Goal: Check status: Check status

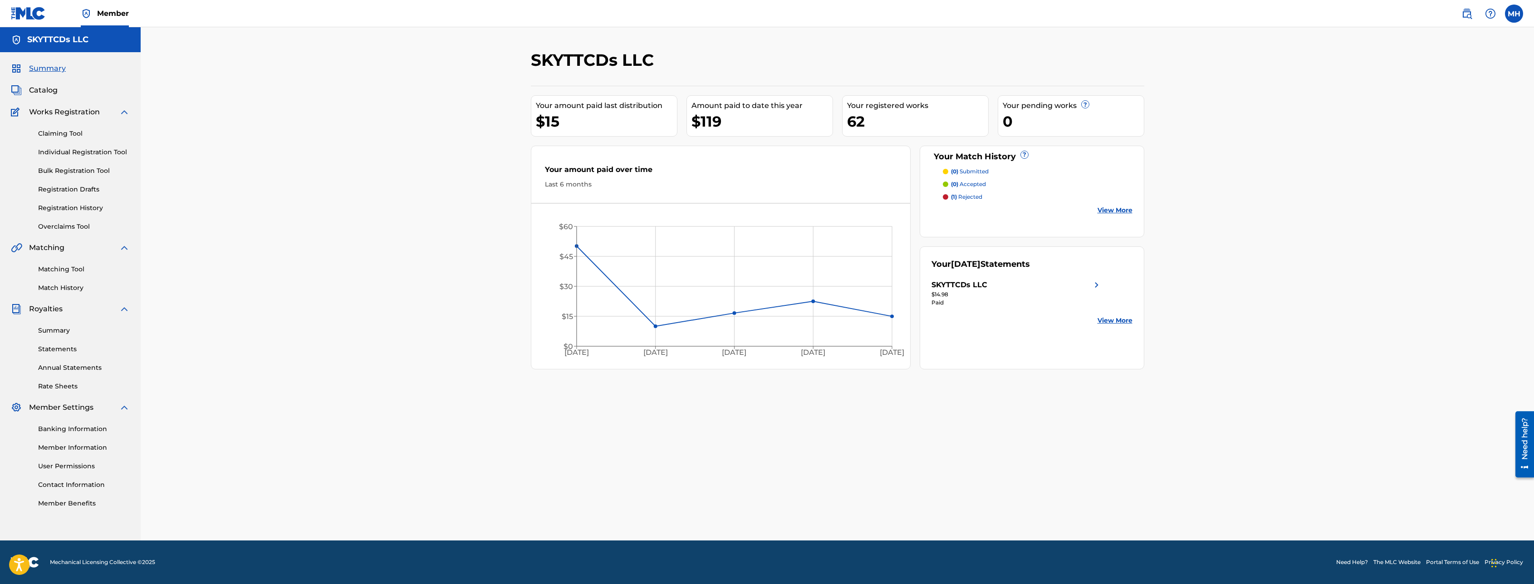
click at [56, 136] on link "Claiming Tool" at bounding box center [84, 134] width 92 height 10
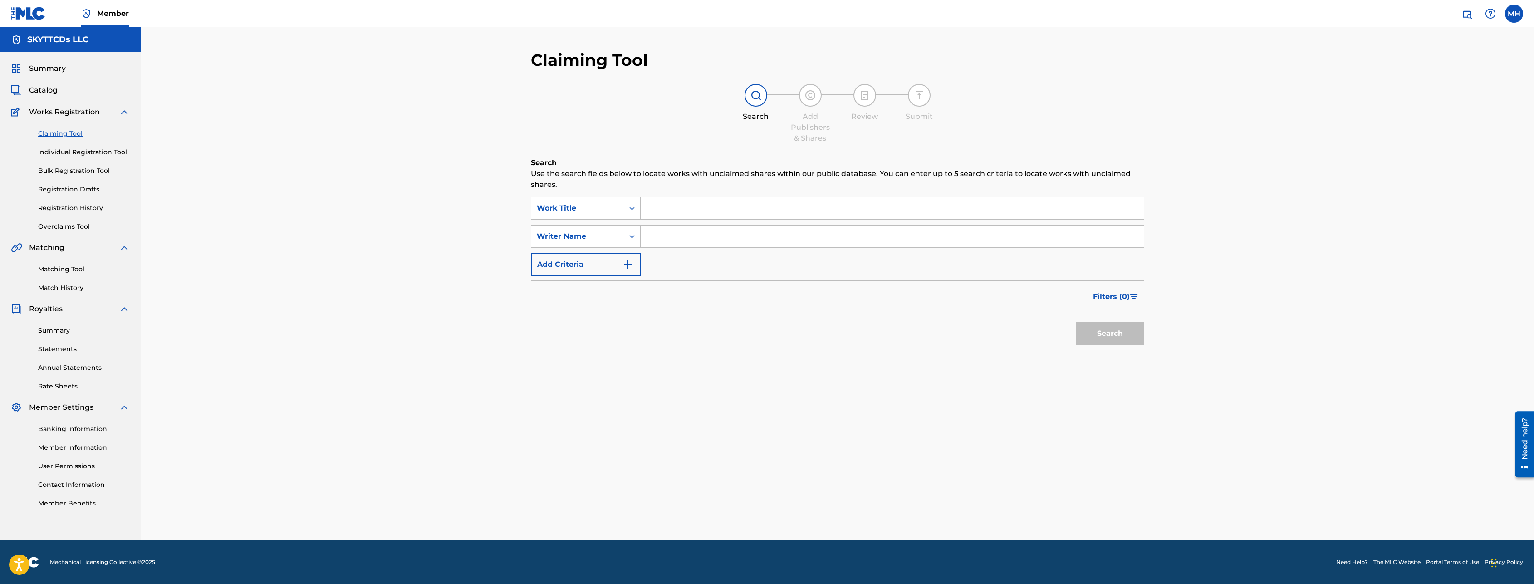
click at [43, 88] on span "Catalog" at bounding box center [43, 90] width 29 height 11
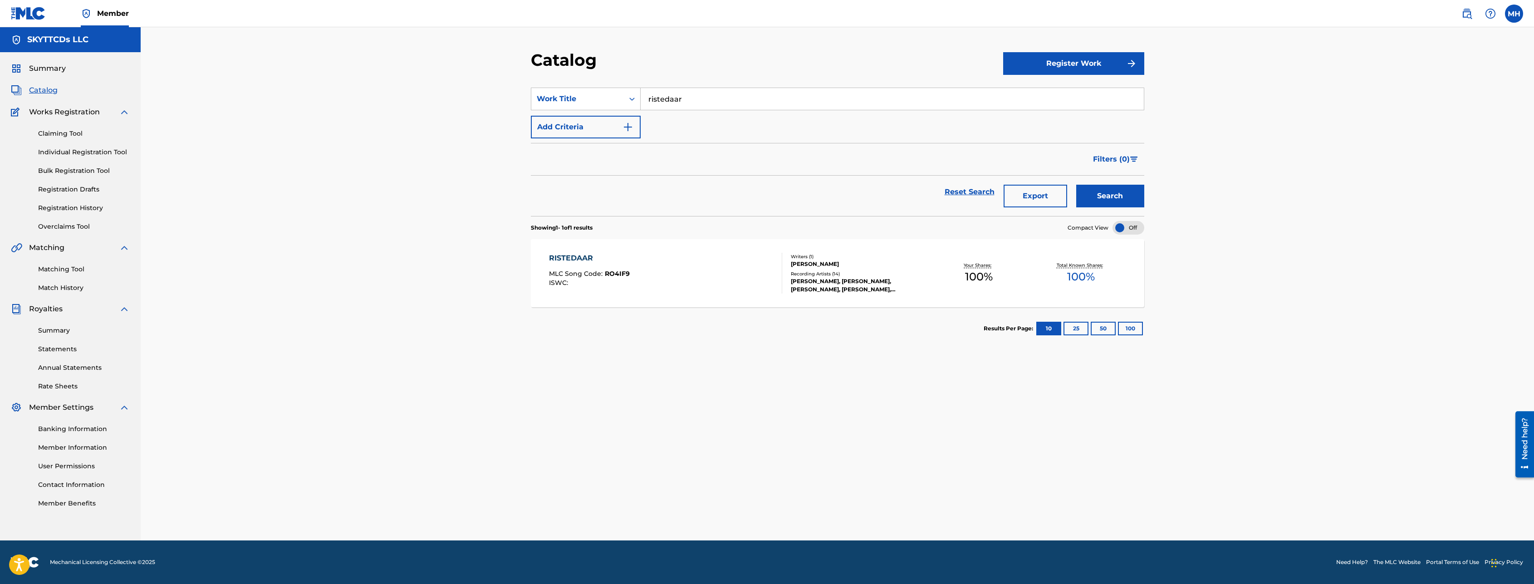
drag, startPoint x: 694, startPoint y: 105, endPoint x: 607, endPoint y: 96, distance: 87.6
click at [641, 96] on input "ristedaar" at bounding box center [892, 99] width 503 height 22
click at [84, 208] on link "Registration History" at bounding box center [84, 208] width 92 height 10
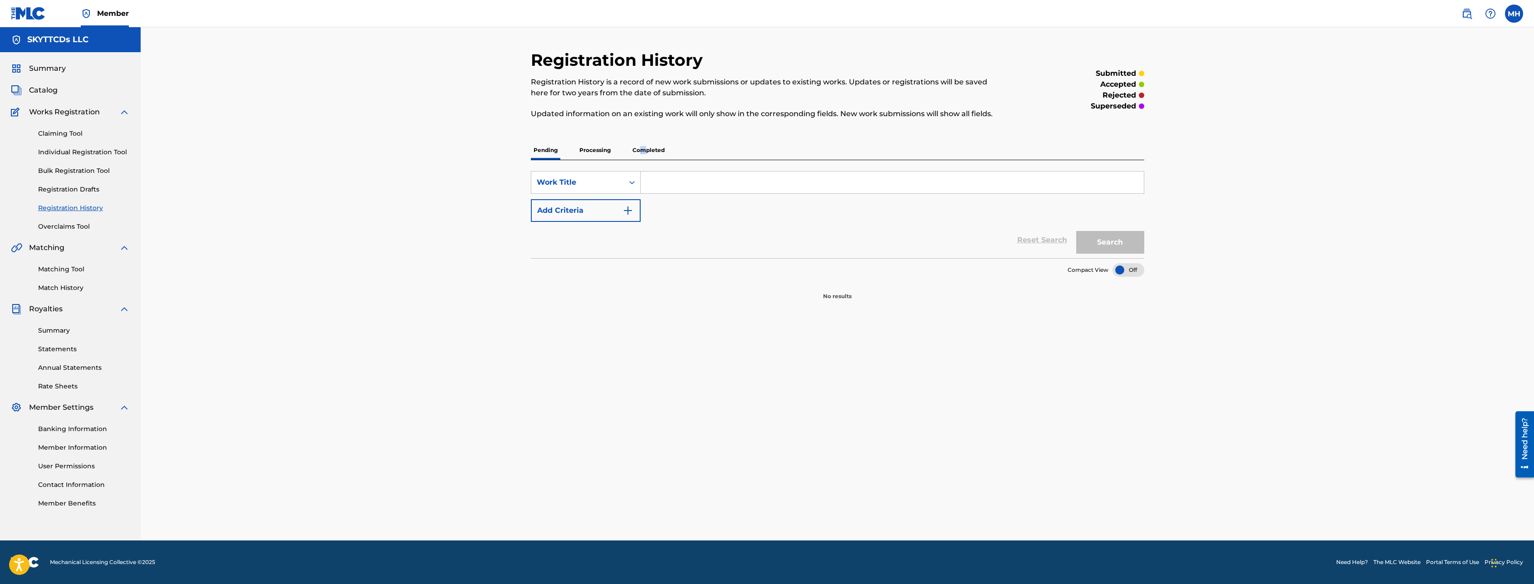
click at [643, 150] on p "Completed" at bounding box center [649, 150] width 38 height 19
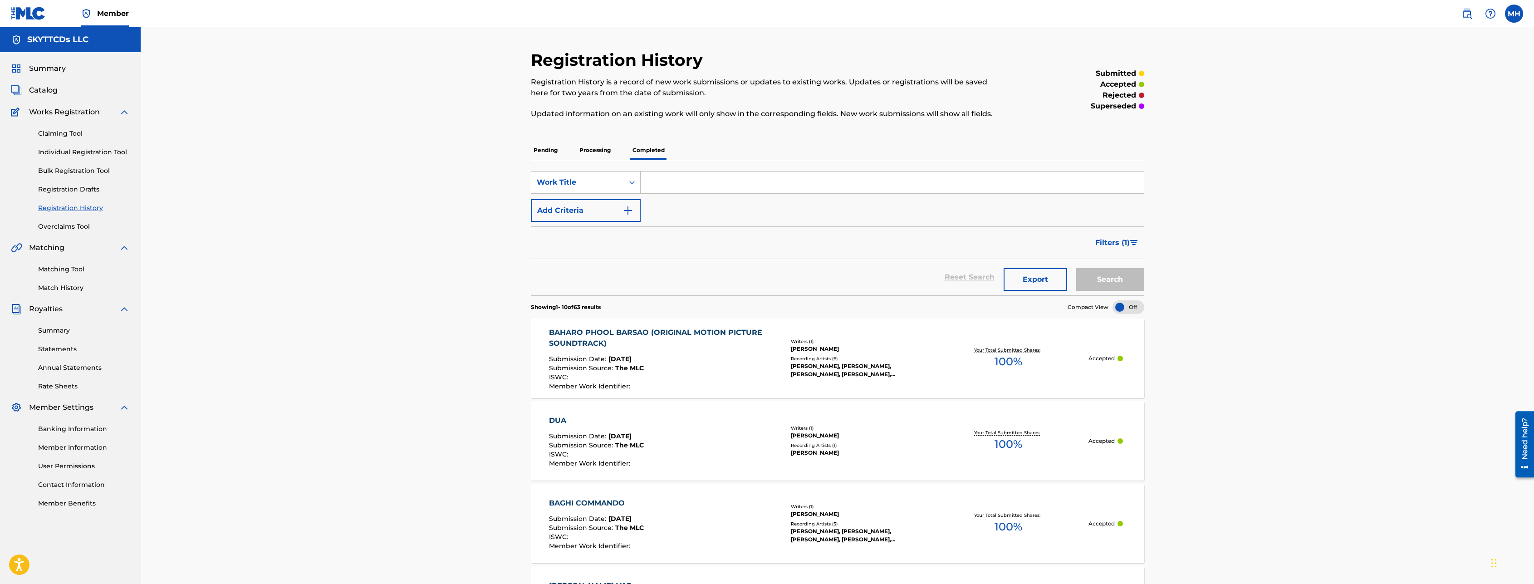
click at [602, 150] on p "Processing" at bounding box center [595, 150] width 37 height 19
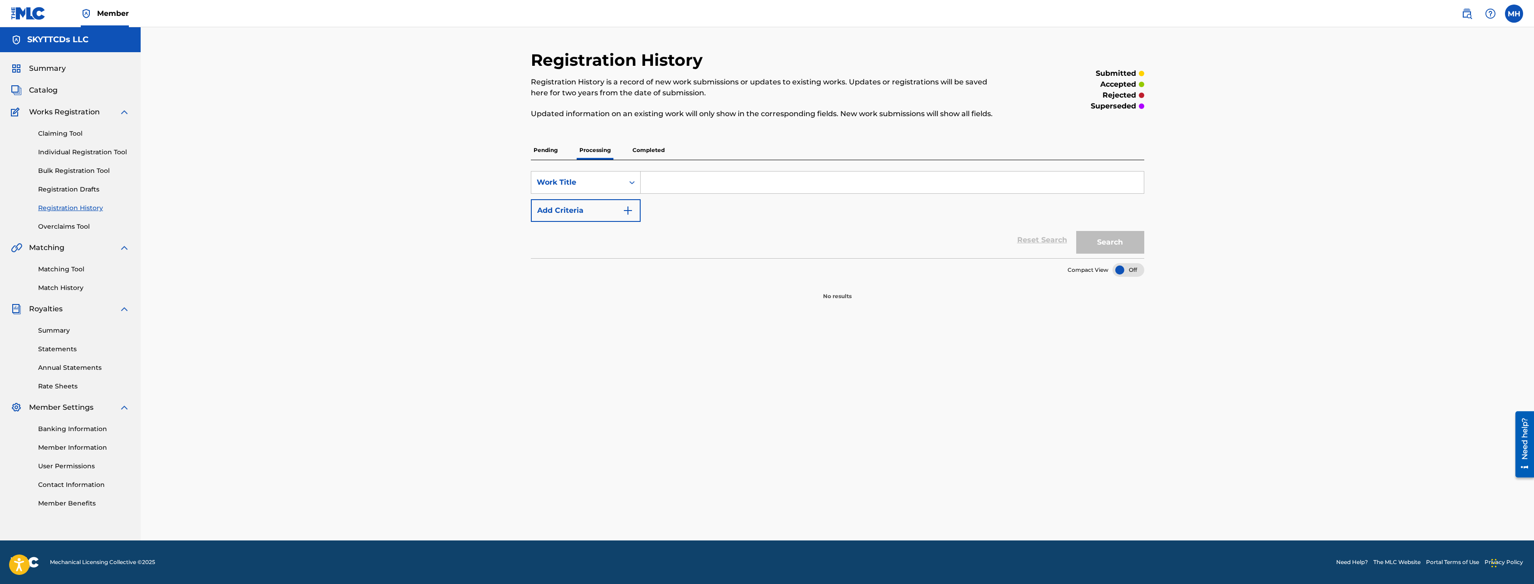
click at [648, 152] on p "Completed" at bounding box center [649, 150] width 38 height 19
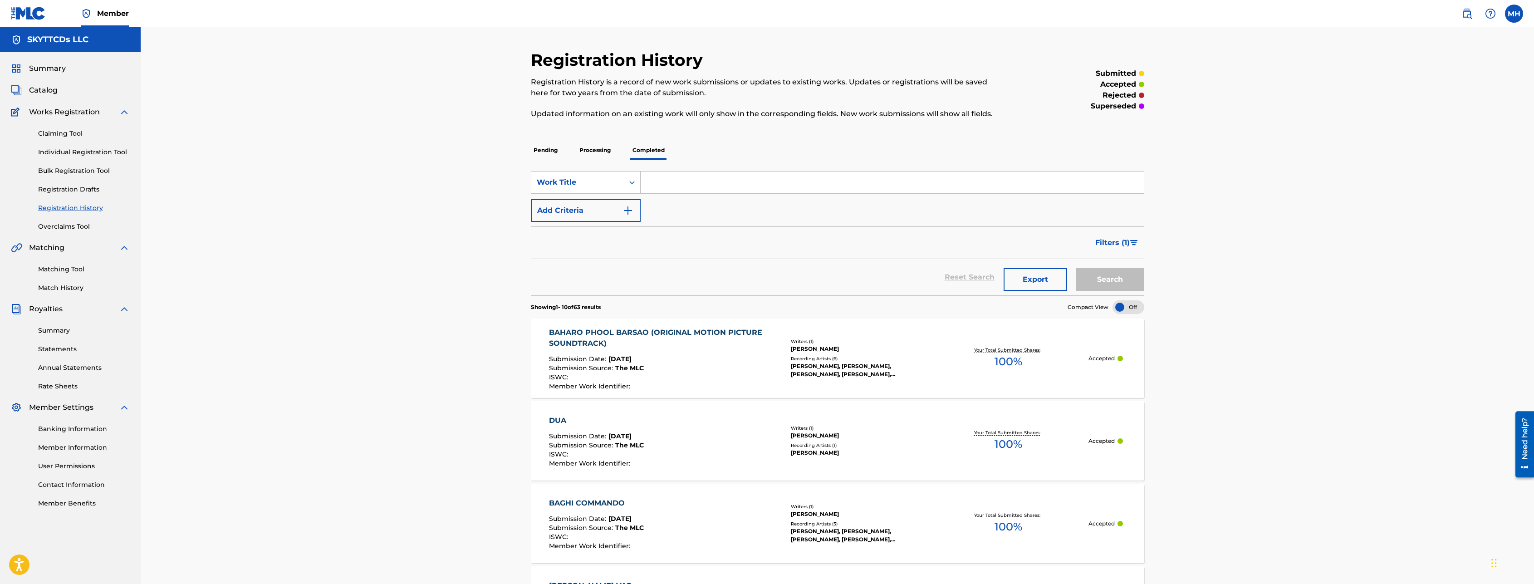
click at [50, 70] on span "Summary" at bounding box center [47, 68] width 37 height 11
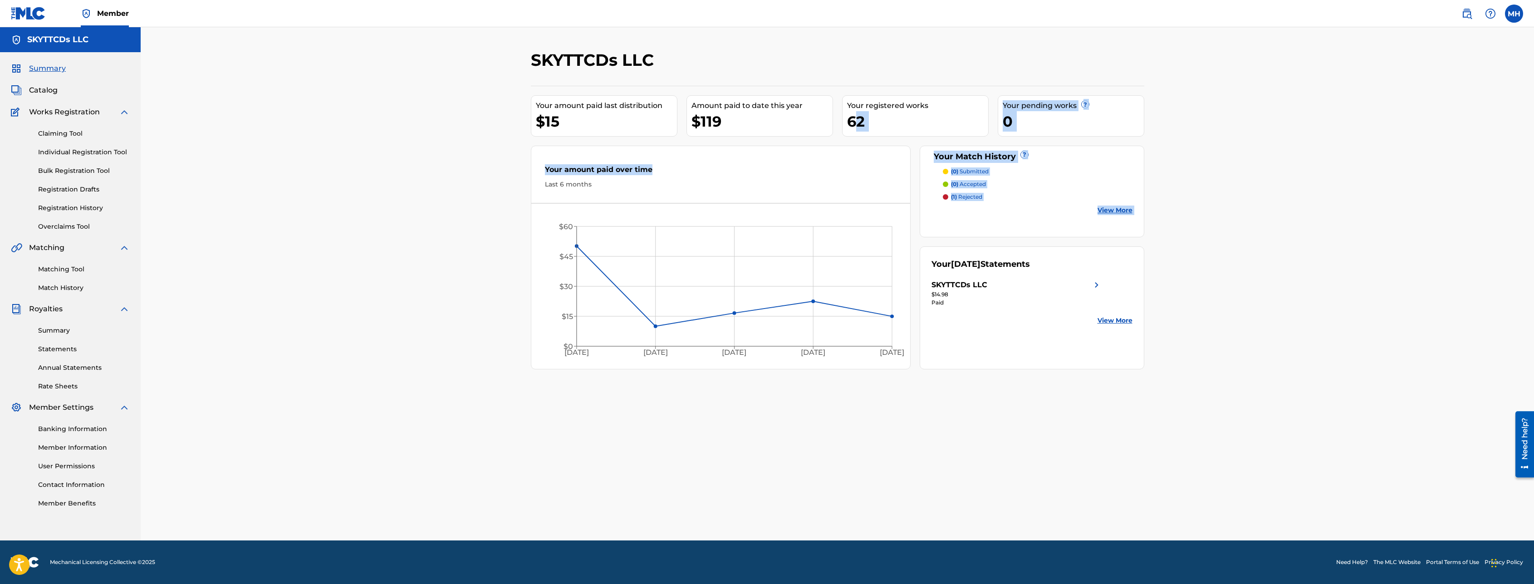
drag, startPoint x: 859, startPoint y: 120, endPoint x: 812, endPoint y: 119, distance: 47.6
click at [840, 119] on div "Your amount paid last distribution $15 Amount paid to date this year $119 Your …" at bounding box center [837, 228] width 613 height 284
click at [723, 119] on div "$119" at bounding box center [761, 121] width 141 height 20
drag, startPoint x: 723, startPoint y: 119, endPoint x: 697, endPoint y: 120, distance: 25.4
click at [697, 120] on div "$119" at bounding box center [761, 121] width 141 height 20
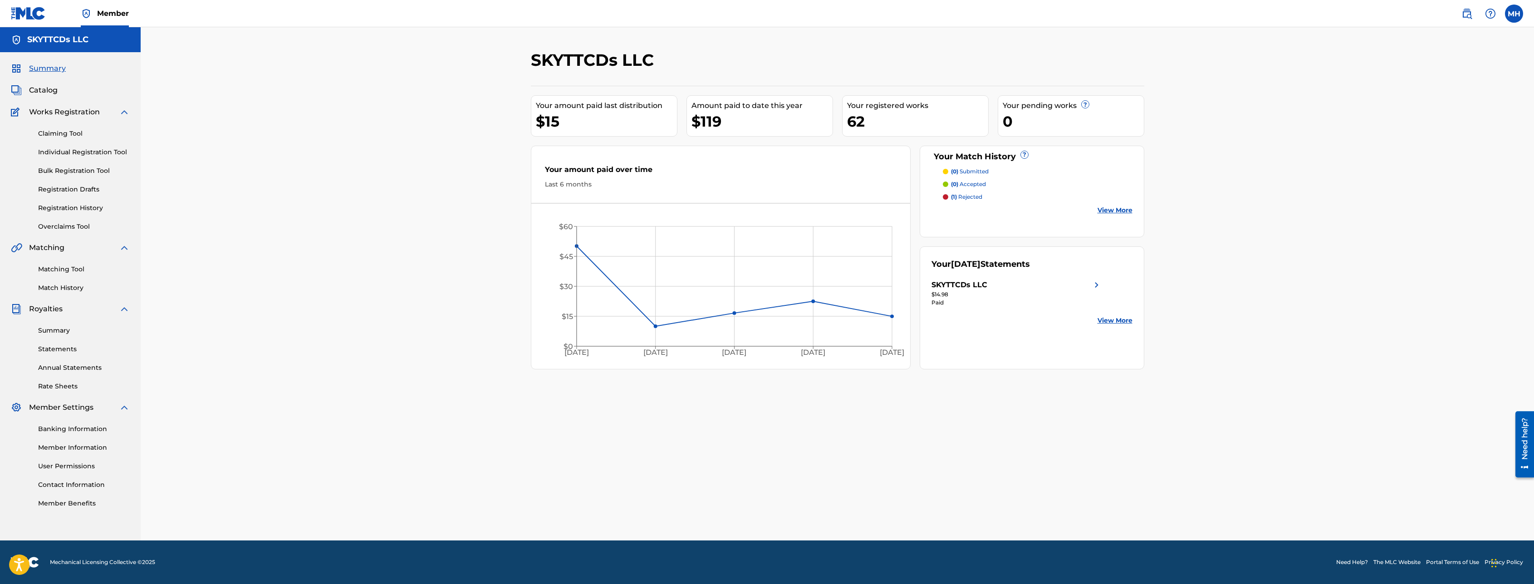
click at [697, 120] on div "$119" at bounding box center [761, 121] width 141 height 20
